Goal: Transaction & Acquisition: Purchase product/service

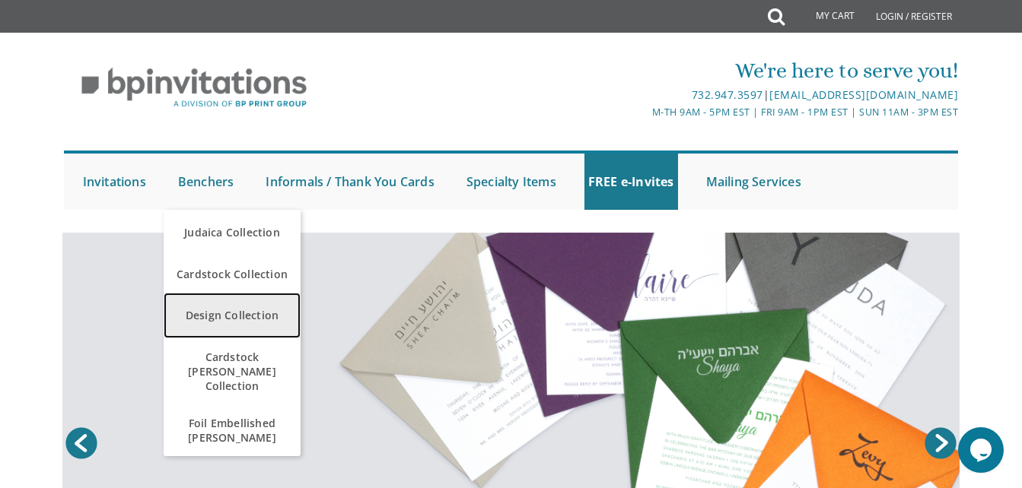
click at [228, 319] on link "Design Collection" at bounding box center [232, 316] width 137 height 46
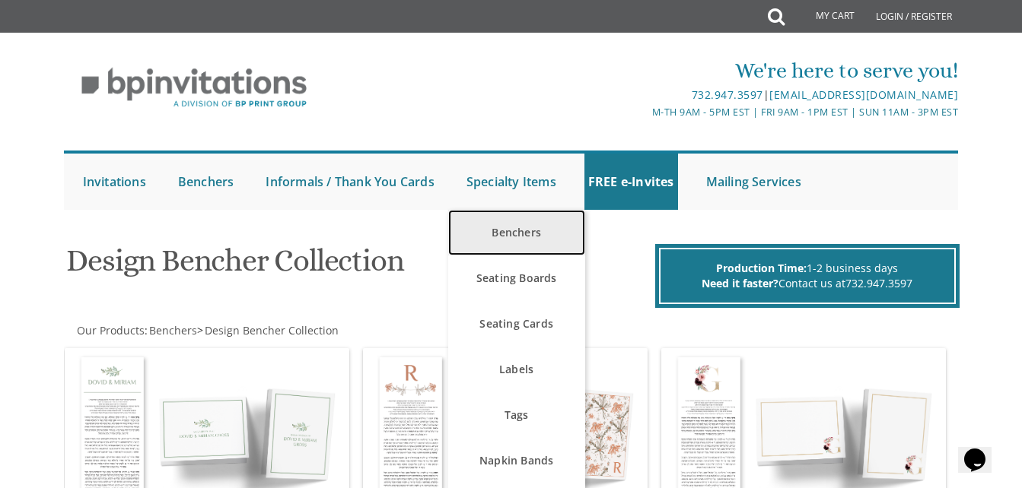
click at [519, 228] on link "Benchers" at bounding box center [516, 233] width 137 height 46
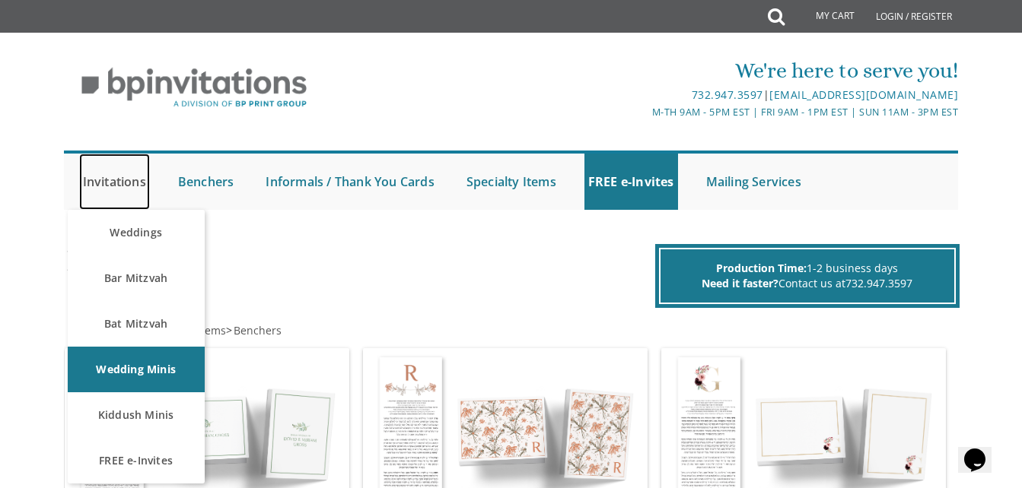
click at [111, 181] on link "Invitations" at bounding box center [114, 182] width 71 height 56
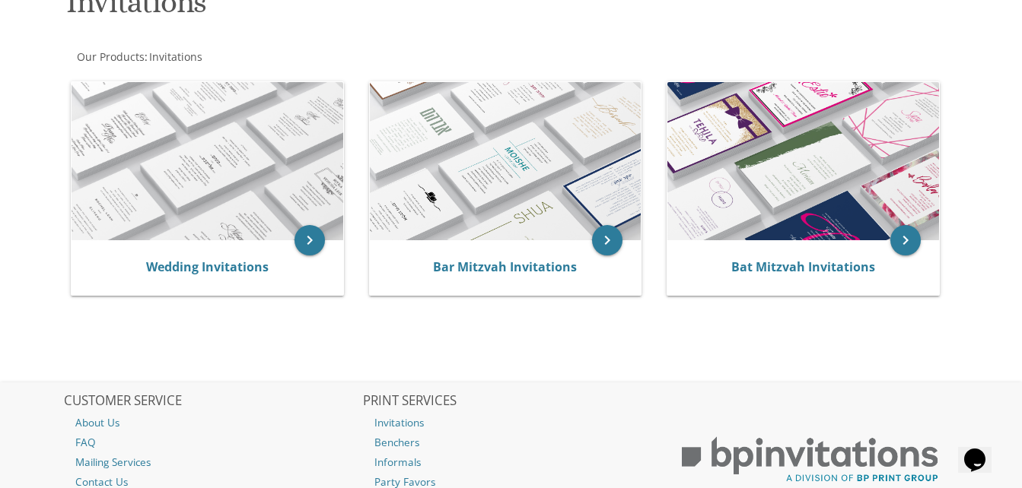
scroll to position [246, 0]
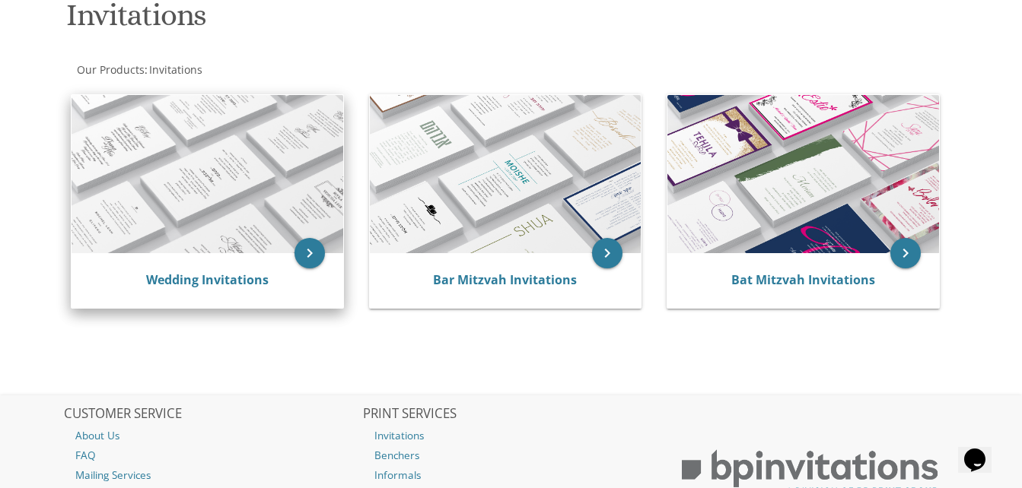
click at [247, 240] on img at bounding box center [208, 174] width 272 height 158
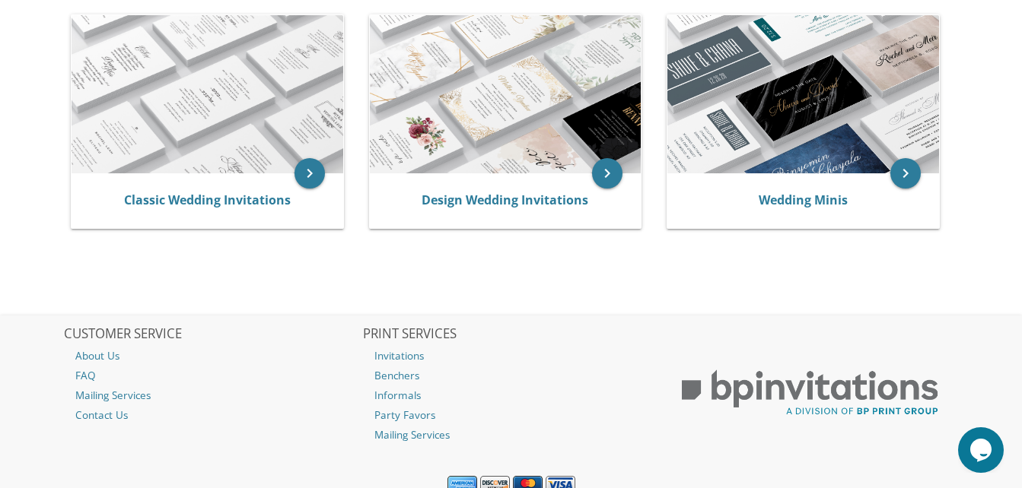
scroll to position [388, 0]
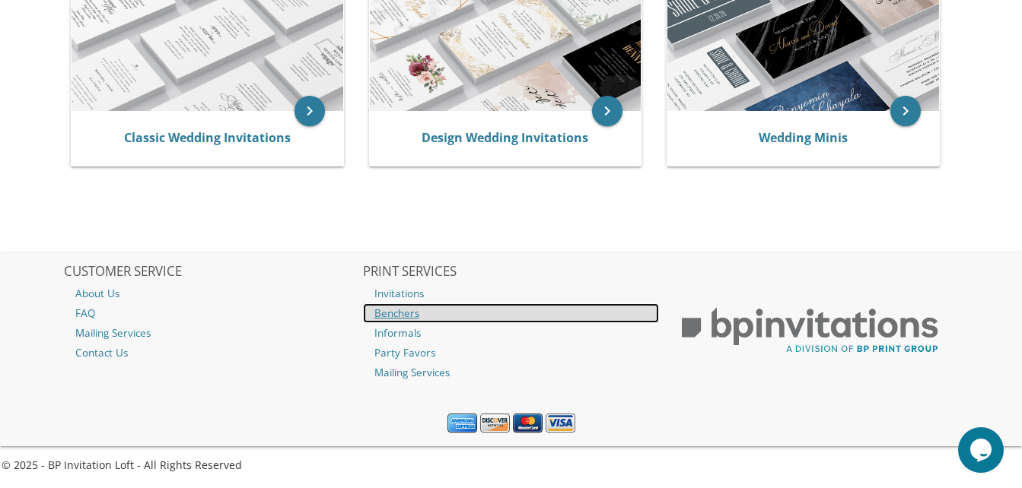
click at [402, 310] on link "Benchers" at bounding box center [511, 314] width 297 height 20
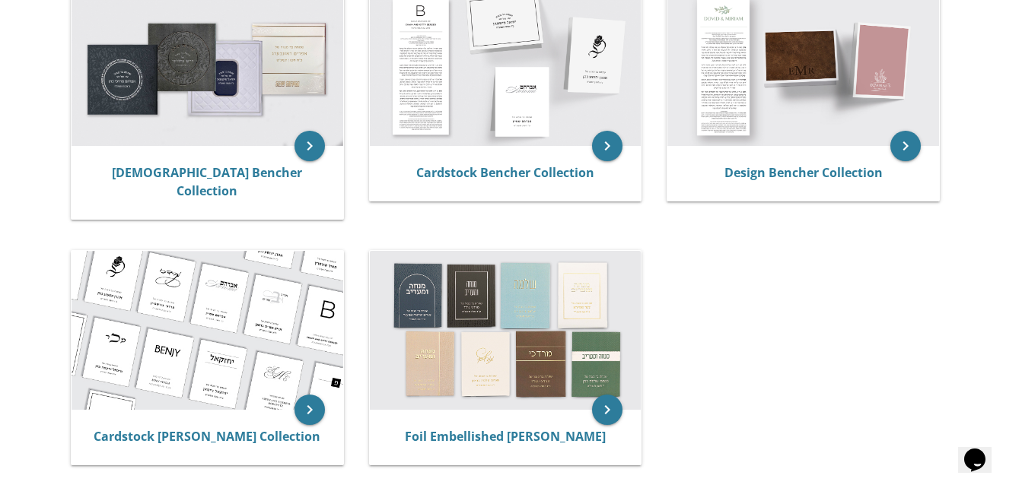
scroll to position [335, 0]
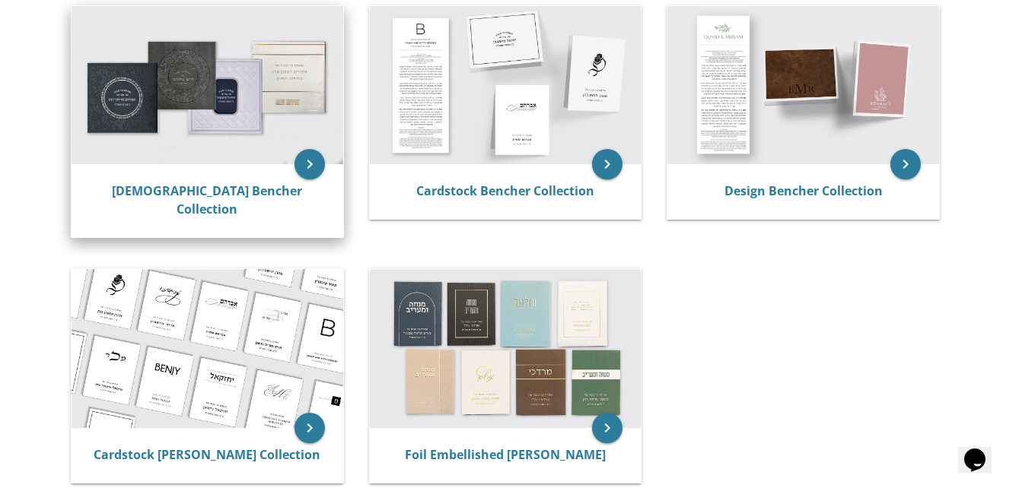
click at [172, 117] on img at bounding box center [208, 85] width 272 height 158
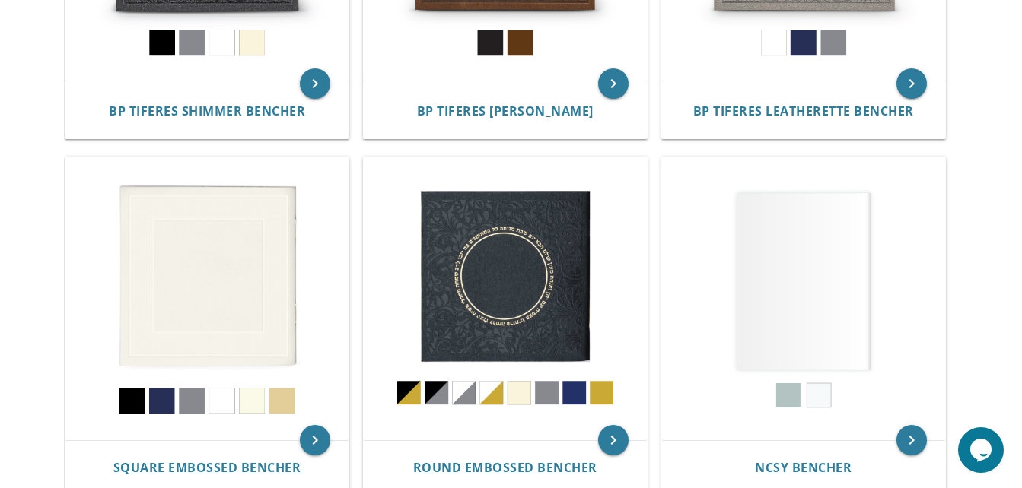
scroll to position [578, 0]
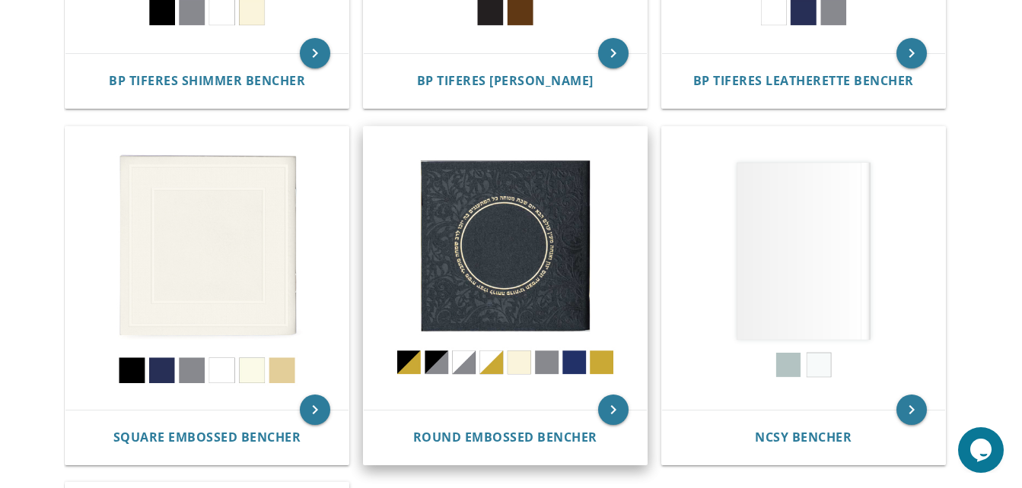
click at [520, 366] on img at bounding box center [505, 268] width 283 height 283
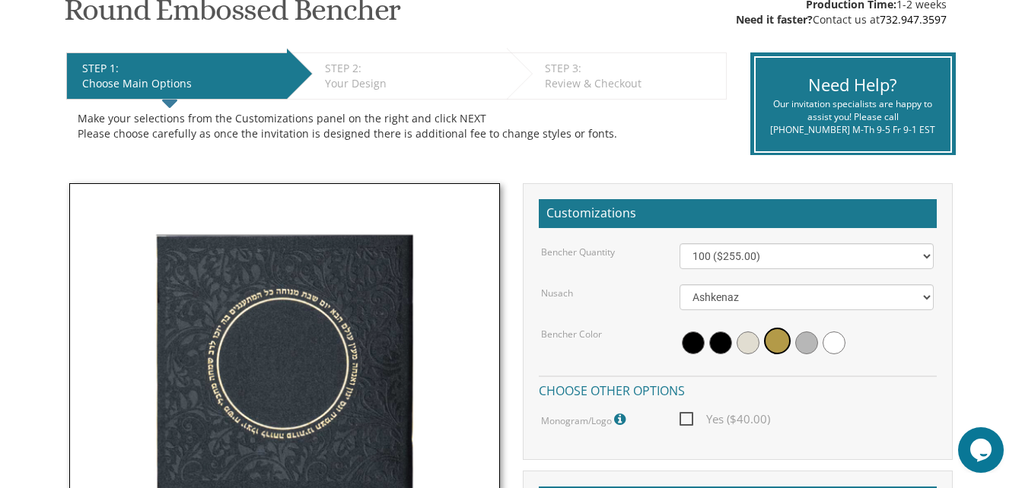
scroll to position [273, 0]
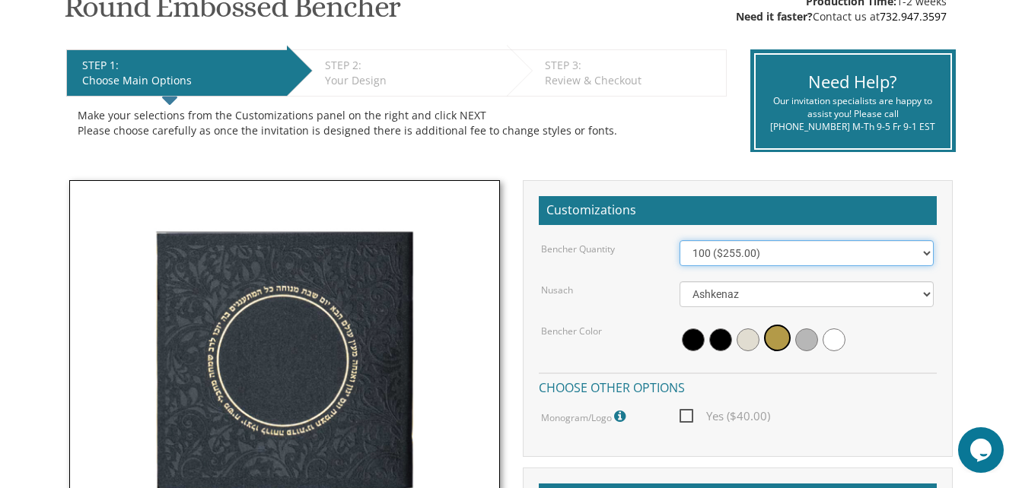
click at [927, 252] on select "100 ($255.00) 200 ($510.00) 300 ($765.00) 400 ($1,020.00) 500 ($1,275.00)" at bounding box center [806, 253] width 254 height 26
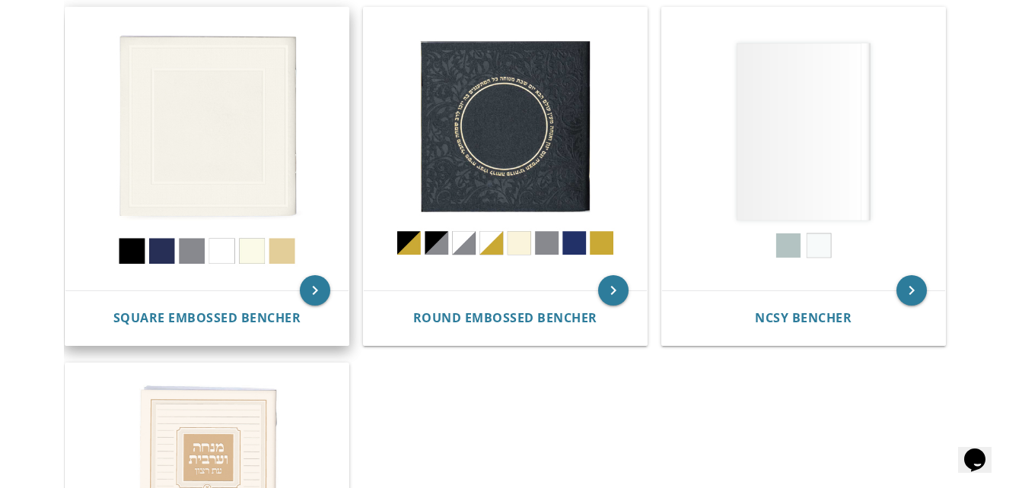
scroll to position [677, 0]
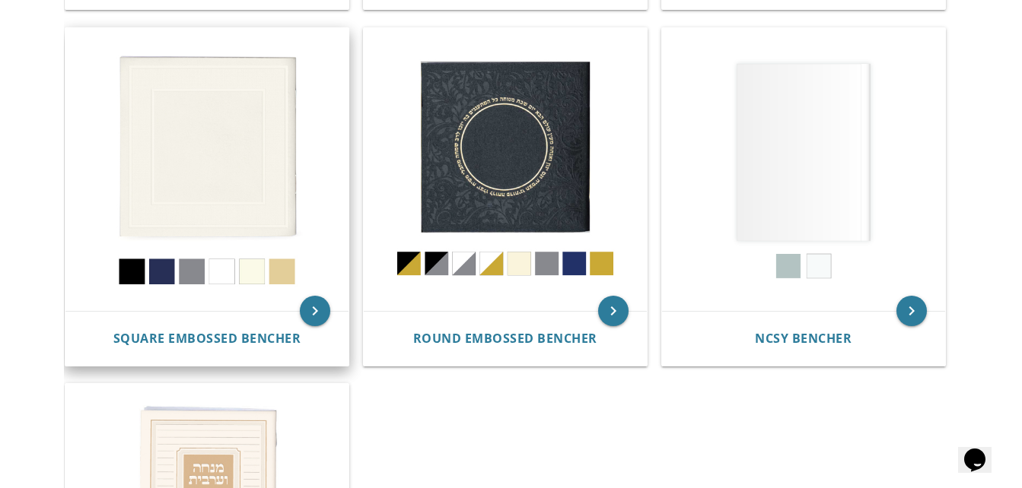
click at [228, 185] on img at bounding box center [206, 169] width 283 height 283
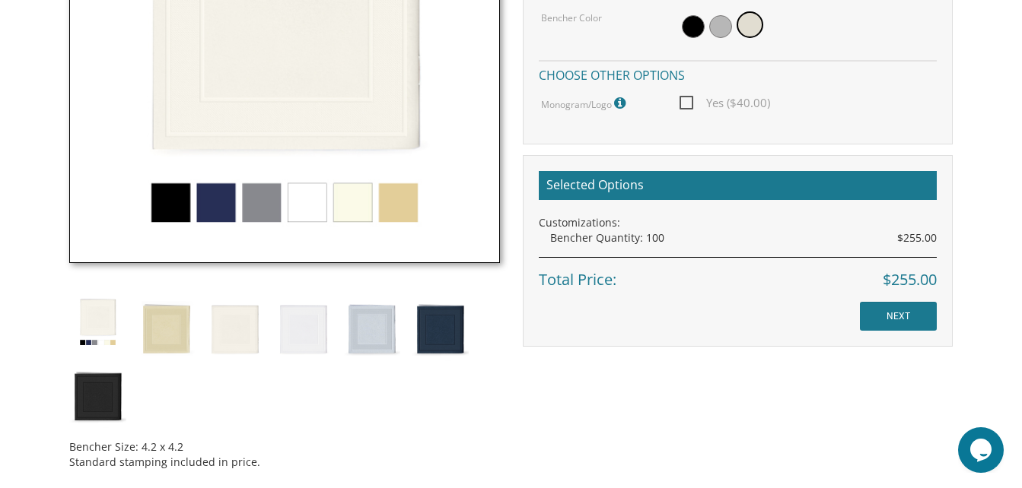
scroll to position [310, 0]
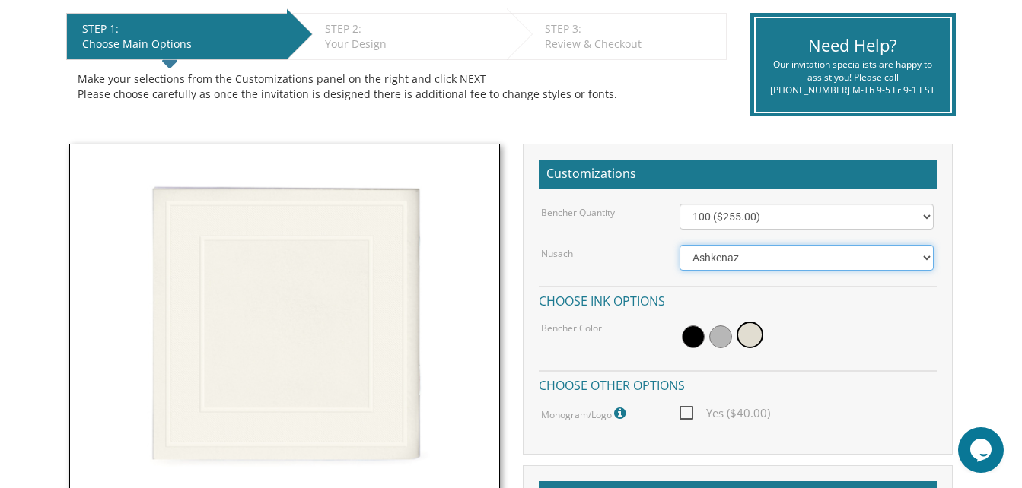
click at [928, 255] on select "Ashkenaz Edut Mizrach" at bounding box center [806, 258] width 254 height 26
click at [965, 259] on div "Bencher Size: 4.2 x 4.2 Standard stamping included in price. Customizations Ben…" at bounding box center [511, 475] width 912 height 663
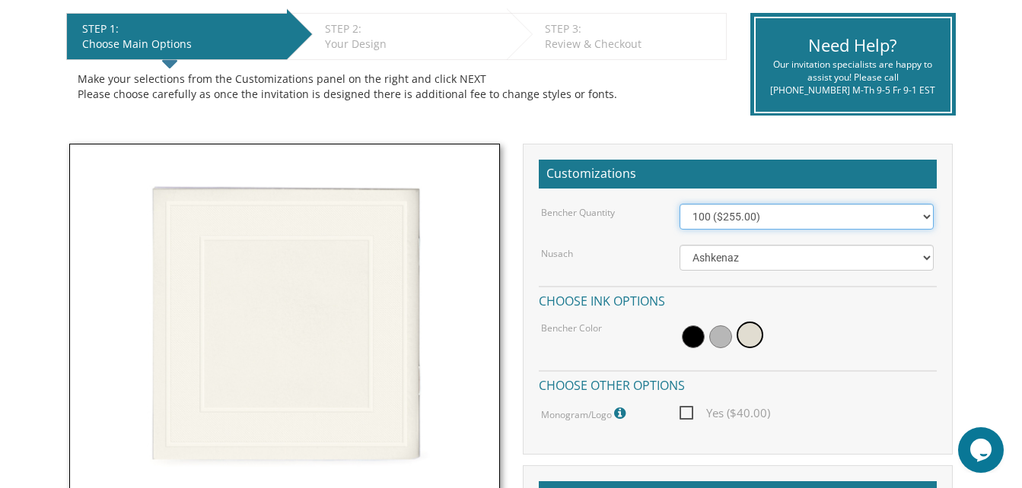
click at [924, 209] on select "100 ($255.00) 200 ($510.00) 300 ($765.00) 400 ($1,020.00) 500 ($1,275.00)" at bounding box center [806, 217] width 254 height 26
click at [969, 231] on div "Benchers > Judaica Bencher Collection Square Embossed Bencher SKU: 66052 Produc…" at bounding box center [511, 442] width 920 height 1039
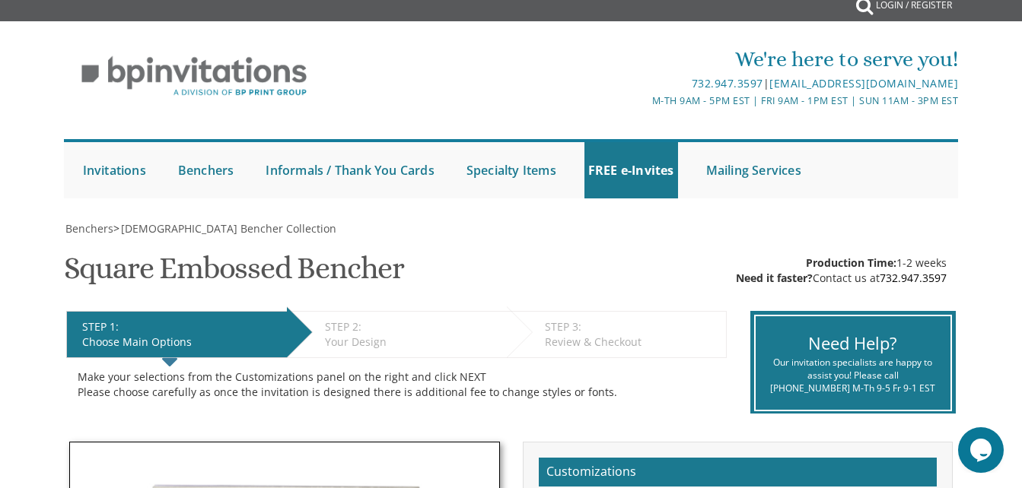
scroll to position [0, 0]
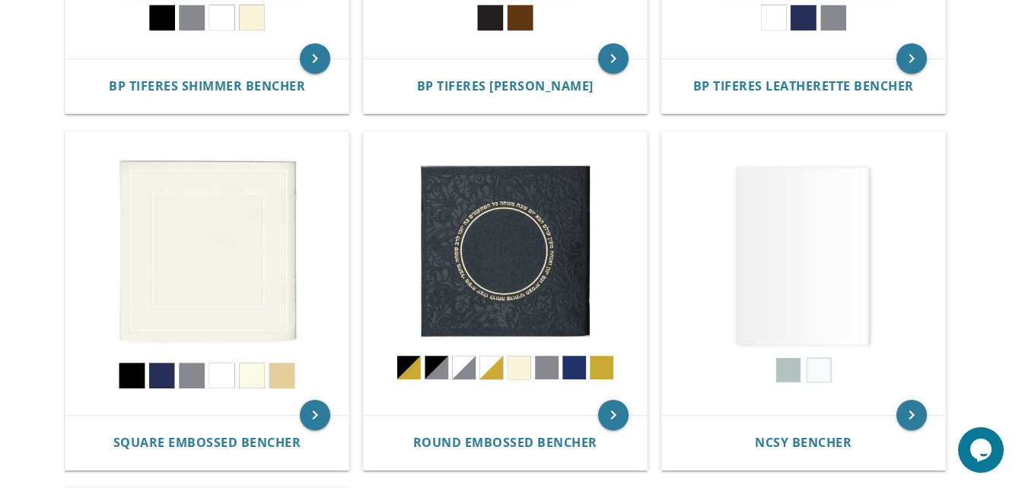
scroll to position [579, 0]
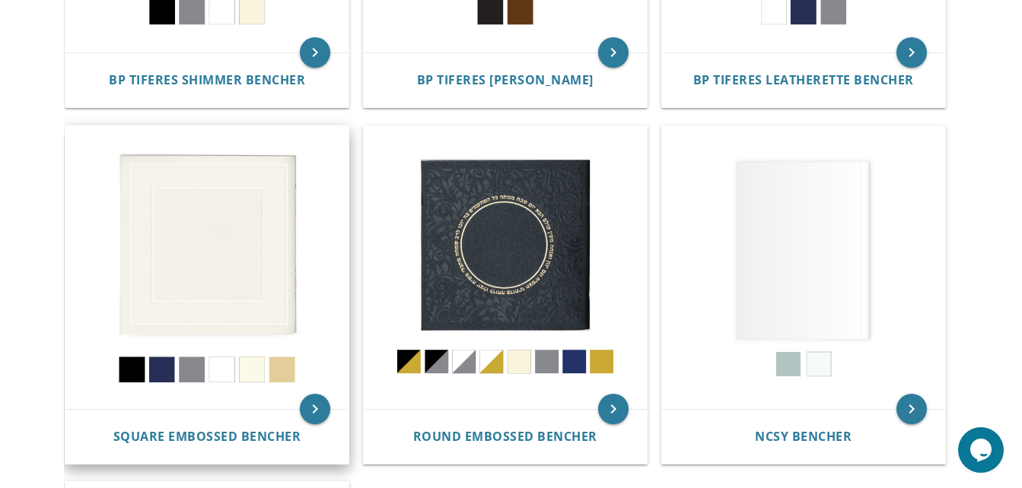
click at [204, 245] on img at bounding box center [206, 267] width 283 height 283
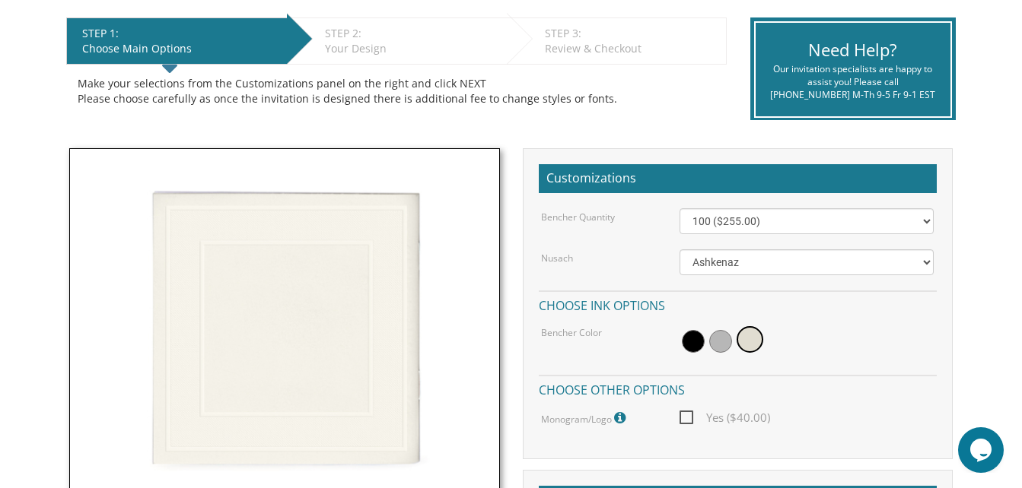
scroll to position [295, 0]
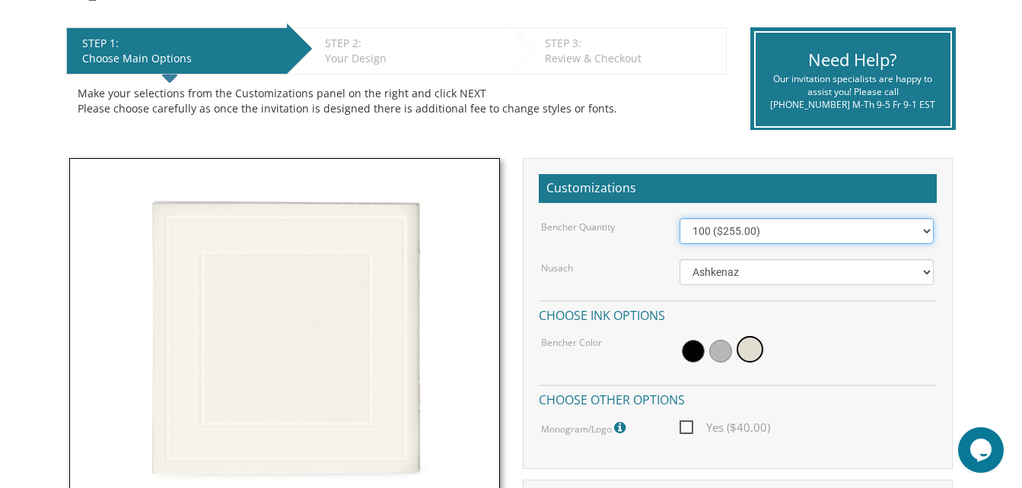
click at [920, 227] on select "100 ($255.00) 200 ($510.00) 300 ($765.00) 400 ($1,020.00) 500 ($1,275.00)" at bounding box center [806, 231] width 254 height 26
click at [1008, 199] on body "My Cart {{shoppingcart.totalQuantityDisplay}} Total: {{shoppingcart.subtotal}} …" at bounding box center [511, 458] width 1022 height 1506
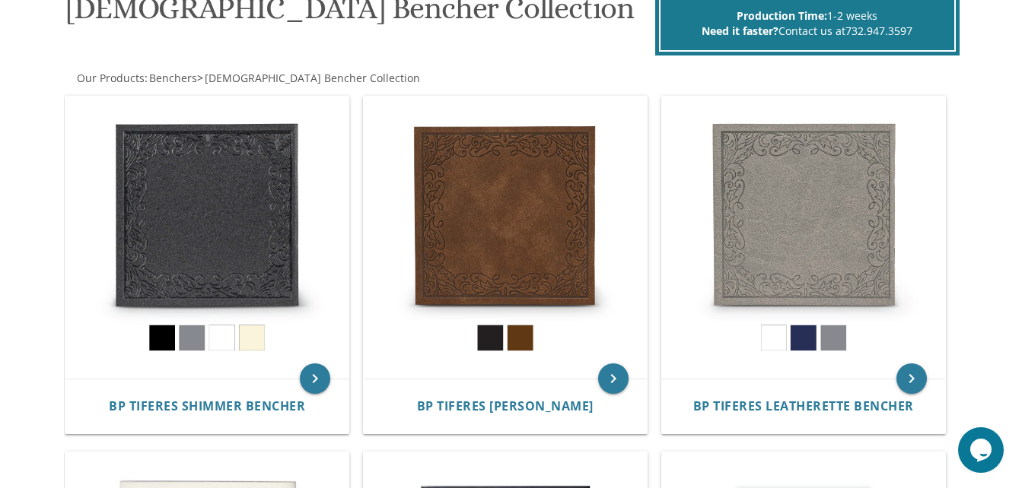
scroll to position [250, 0]
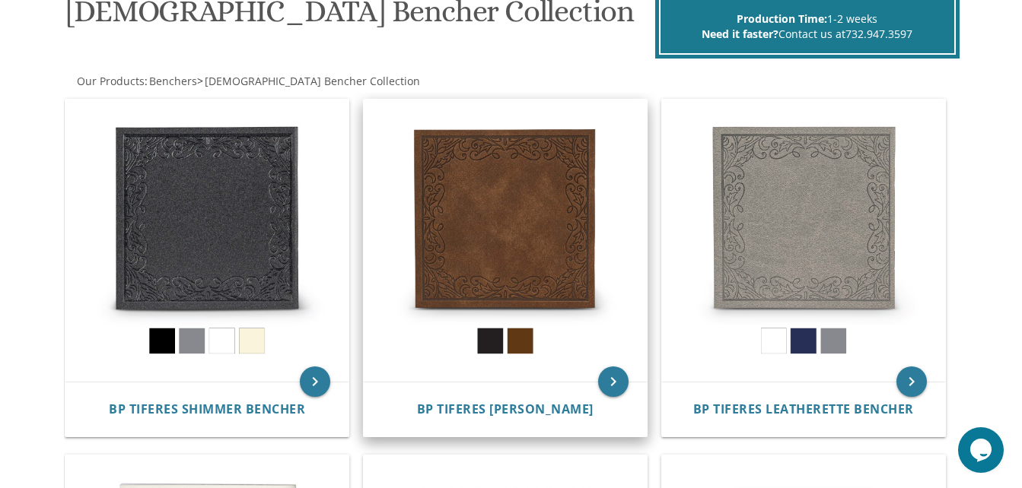
click at [512, 187] on img at bounding box center [505, 241] width 283 height 283
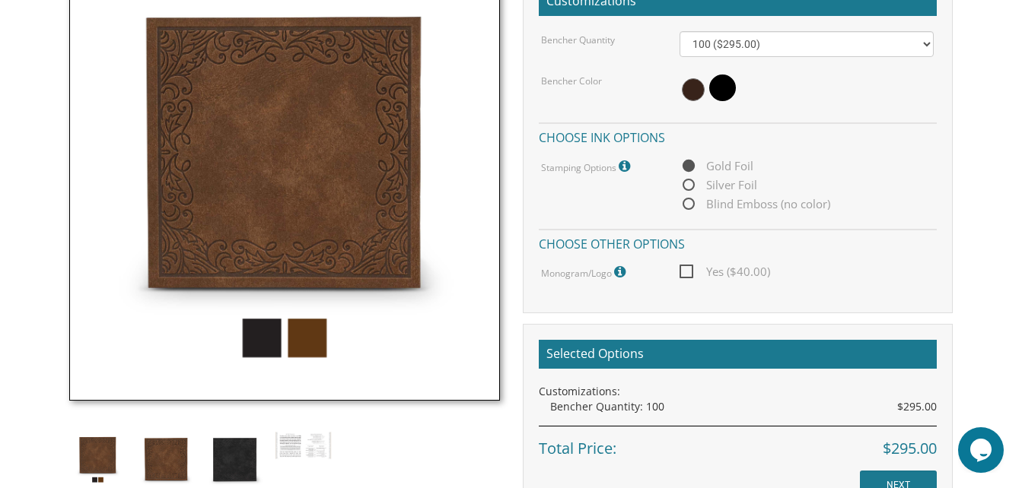
scroll to position [485, 0]
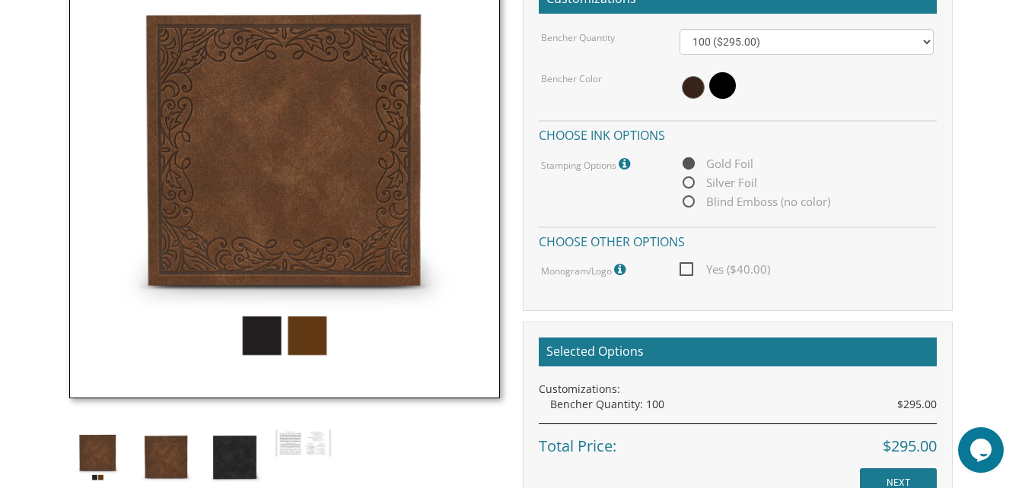
click at [253, 343] on img at bounding box center [284, 184] width 430 height 430
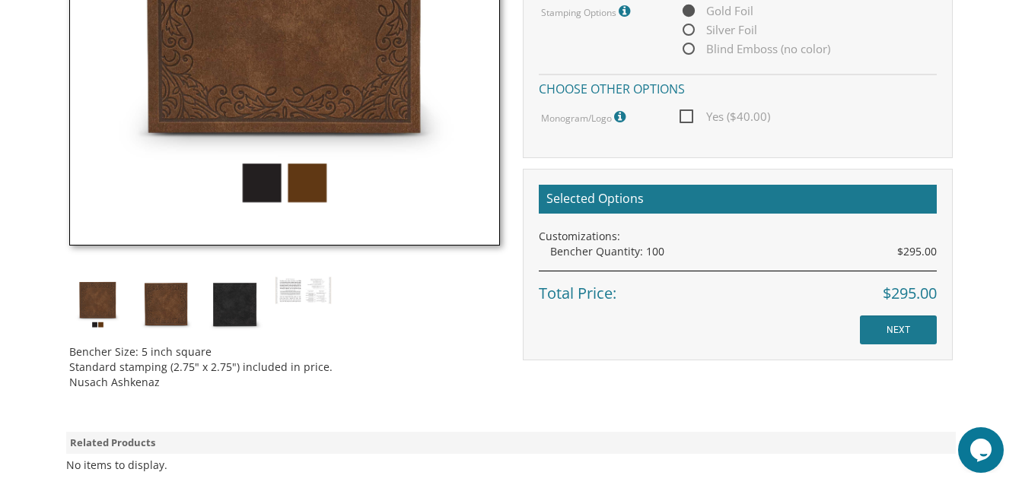
scroll to position [599, 0]
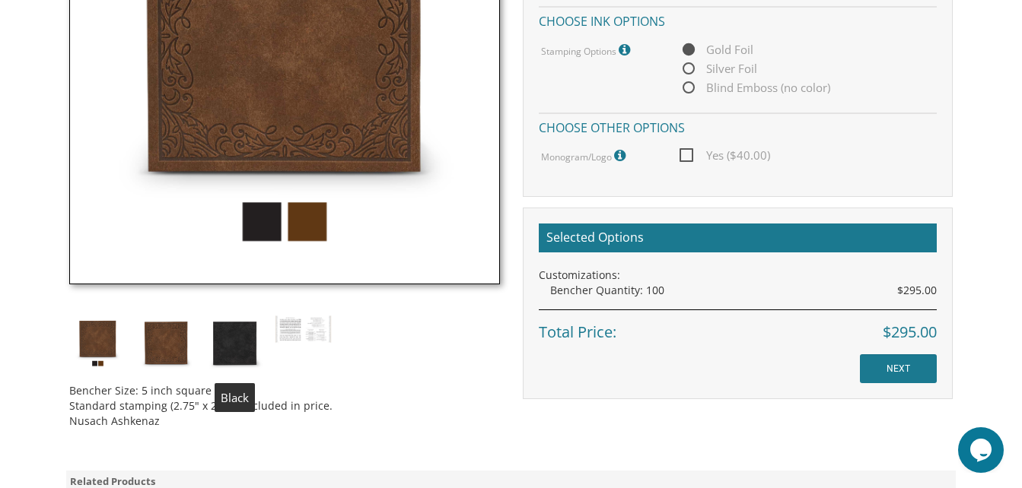
click at [226, 348] on img at bounding box center [234, 343] width 57 height 57
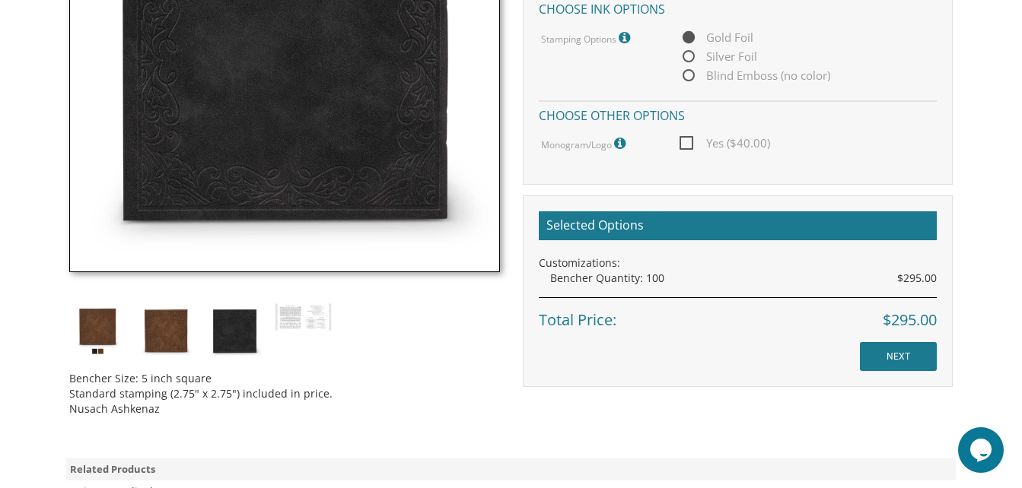
scroll to position [638, 0]
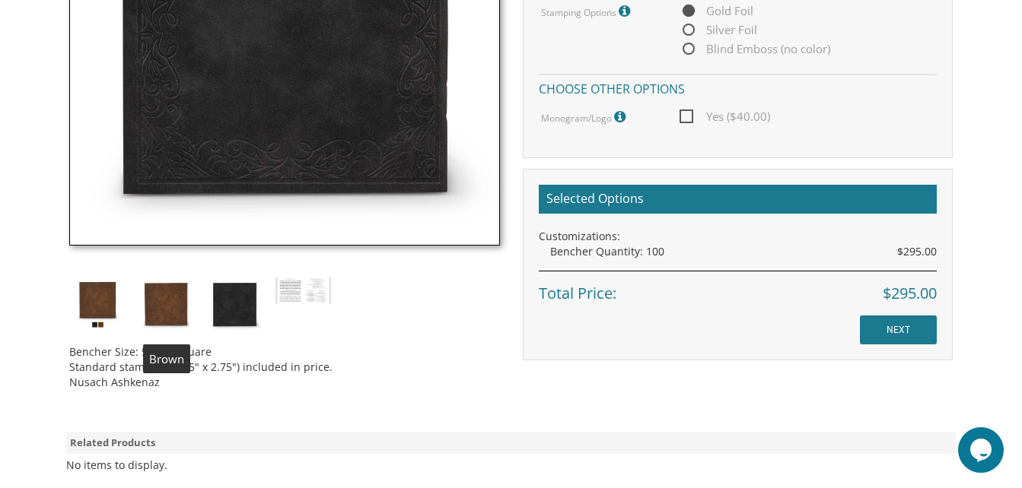
click at [162, 293] on img at bounding box center [166, 304] width 57 height 57
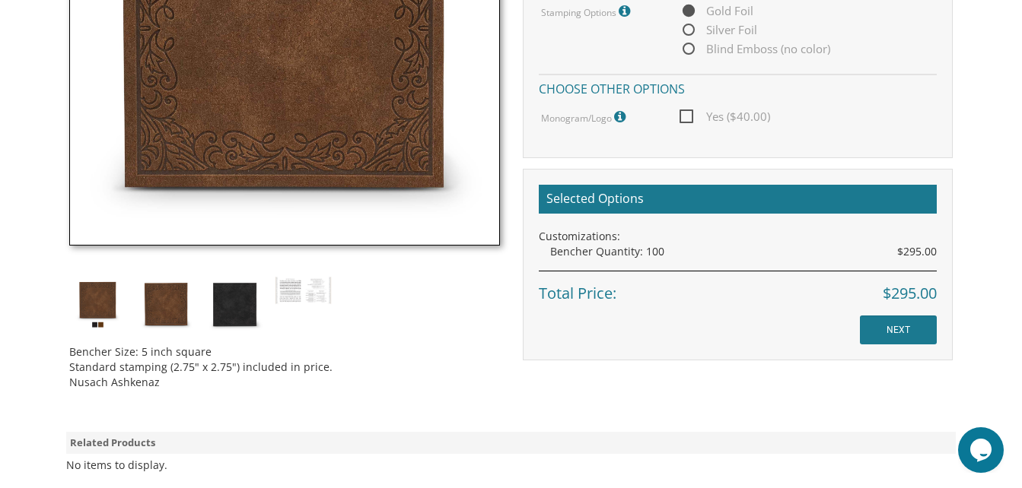
click at [93, 304] on img at bounding box center [97, 304] width 57 height 57
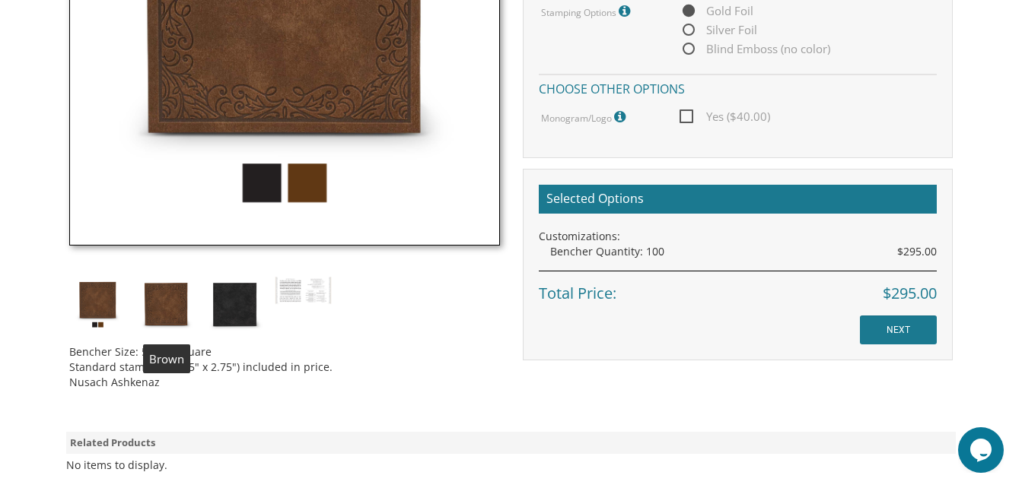
click at [158, 298] on img at bounding box center [166, 304] width 57 height 57
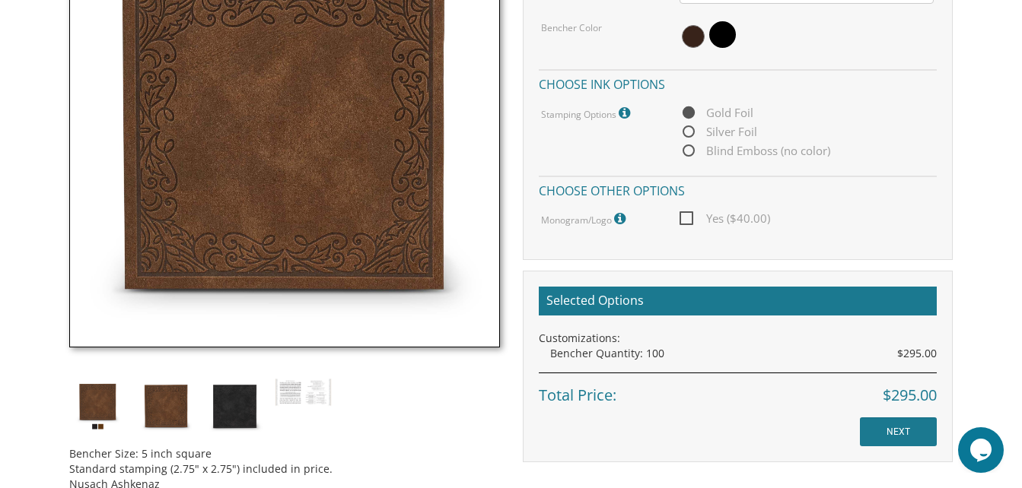
scroll to position [538, 0]
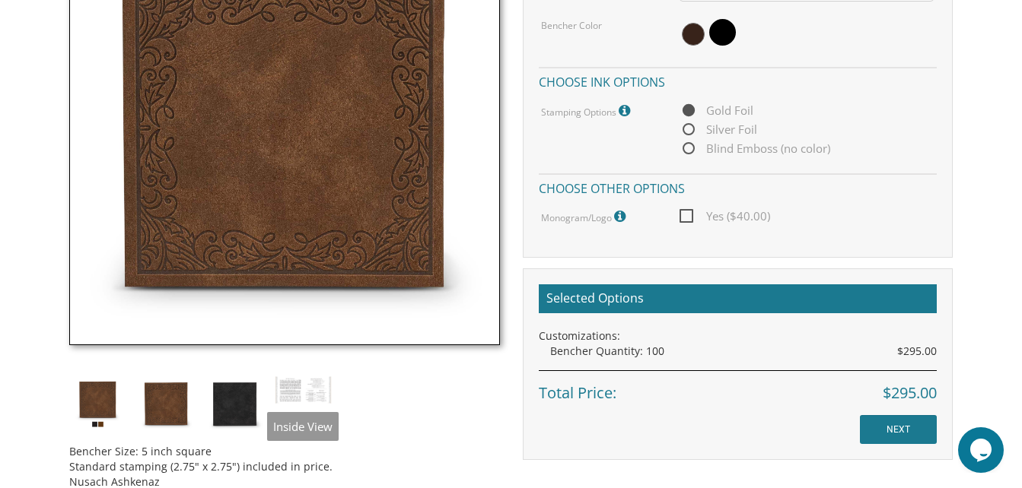
click at [306, 400] on img at bounding box center [303, 390] width 57 height 29
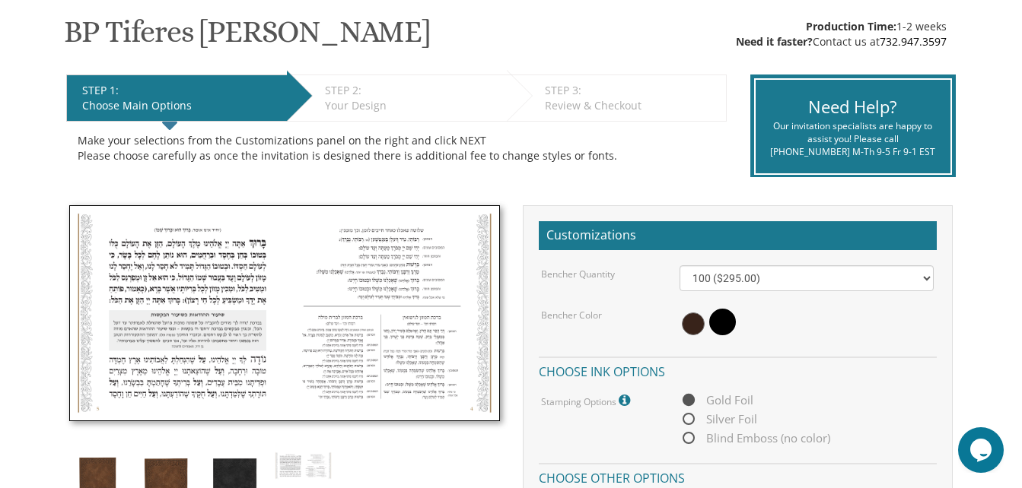
scroll to position [208, 0]
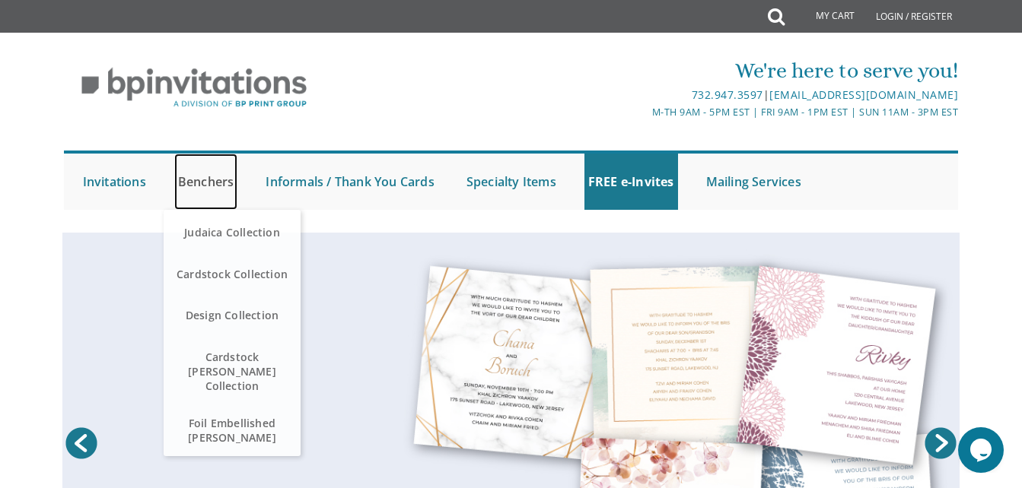
click at [204, 188] on link "Benchers" at bounding box center [206, 182] width 64 height 56
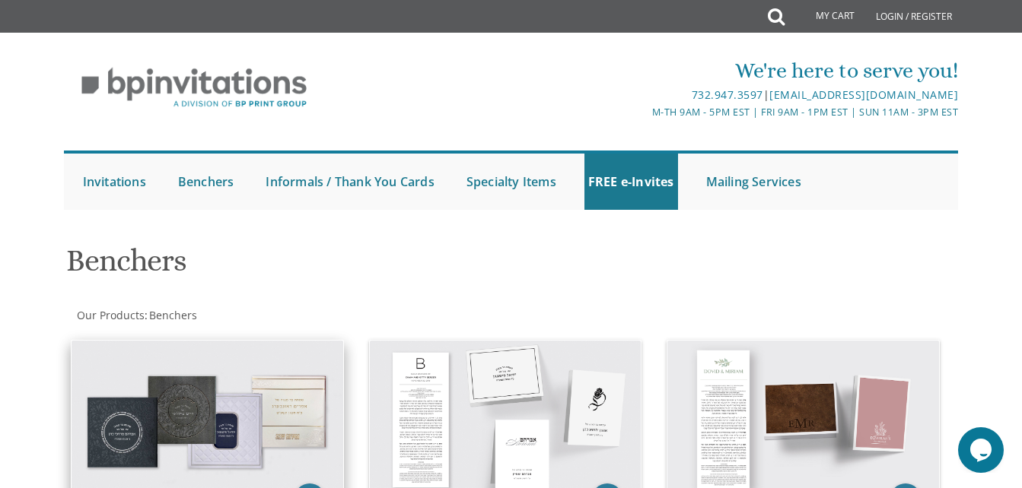
click at [158, 413] on img at bounding box center [208, 420] width 272 height 158
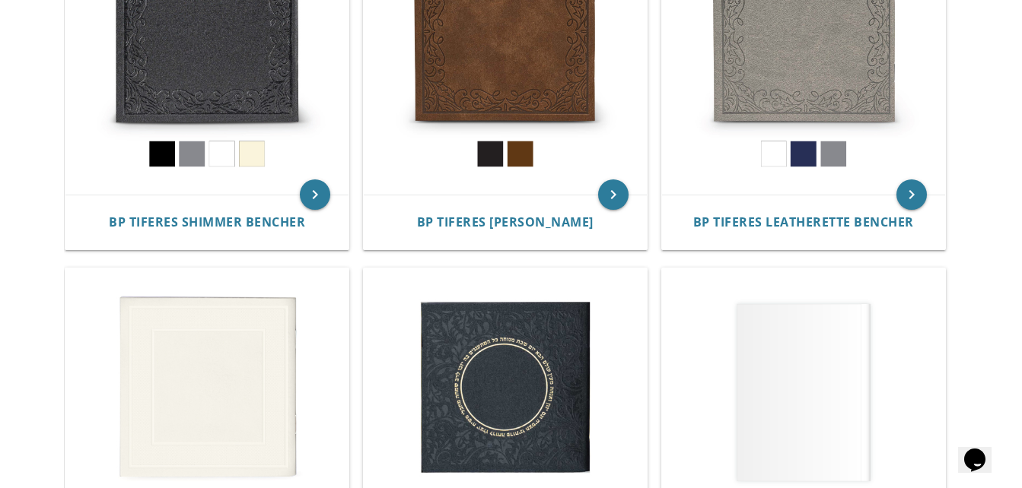
scroll to position [410, 0]
